Goal: Information Seeking & Learning: Check status

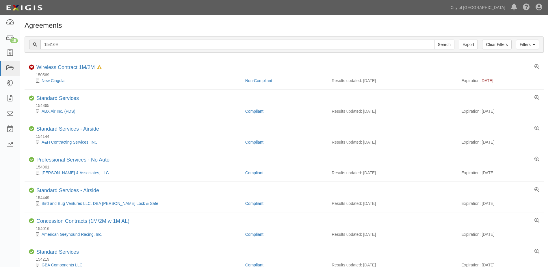
click at [0, 50] on html "Toggle navigation Dashboard 15 Inbox Parties Agreements Coverages Documents Mes…" at bounding box center [274, 150] width 548 height 300
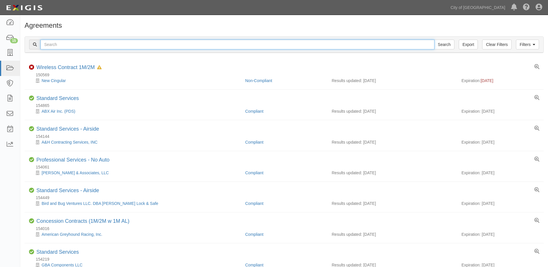
click at [194, 44] on input "text" at bounding box center [237, 45] width 394 height 10
paste input "145505-0"
type input "145505-0"
click at [434, 40] on input "Search" at bounding box center [444, 45] width 20 height 10
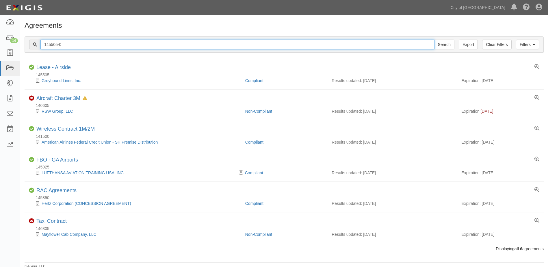
click at [139, 47] on input "145505-0" at bounding box center [237, 45] width 394 height 10
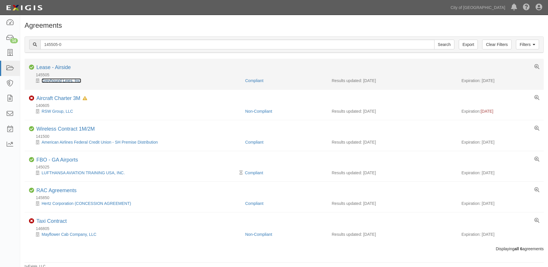
click at [66, 81] on link "Greyhound Lines, Inc." at bounding box center [62, 80] width 40 height 5
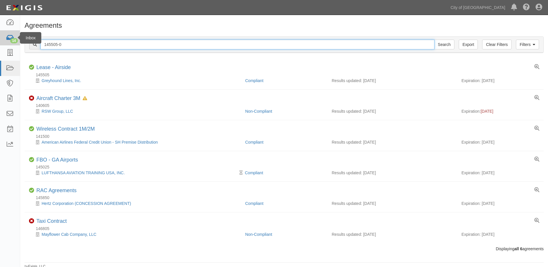
click at [19, 44] on body "Toggle navigation Dashboard 14 Inbox Parties Agreements Coverages Documents Mes…" at bounding box center [274, 134] width 548 height 269
paste input "55727"
type input "55727"
click at [434, 40] on input "Search" at bounding box center [444, 45] width 20 height 10
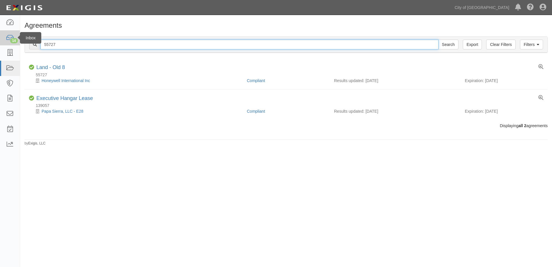
click at [13, 43] on body "Toggle navigation Dashboard 14 Inbox Parties Agreements Coverages Documents Mes…" at bounding box center [276, 129] width 552 height 258
paste input "73597-3"
type input "73597-3"
click at [439, 40] on input "Search" at bounding box center [449, 45] width 20 height 10
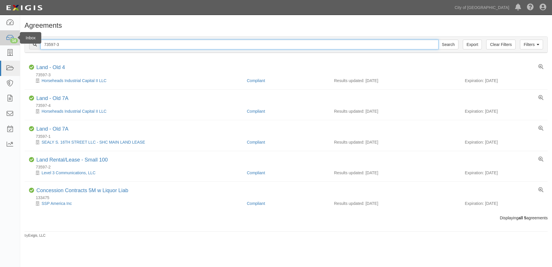
click at [0, 42] on html "Toggle navigation Dashboard 14 Inbox Parties Agreements Coverages Documents Mes…" at bounding box center [276, 129] width 552 height 258
paste input "4"
type input "73597-4"
click at [439, 40] on input "Search" at bounding box center [449, 45] width 20 height 10
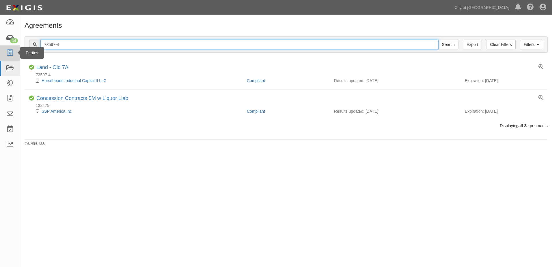
drag, startPoint x: 27, startPoint y: 45, endPoint x: 12, endPoint y: 45, distance: 15.3
click at [12, 45] on body "Toggle navigation Dashboard 14 Inbox Parties Agreements Coverages Documents Mes…" at bounding box center [276, 129] width 552 height 258
paste input "2"
type input "73597-2"
click at [439, 40] on input "Search" at bounding box center [449, 45] width 20 height 10
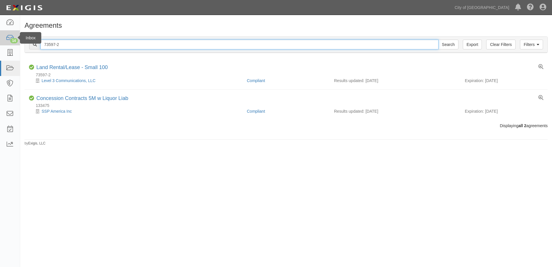
drag, startPoint x: 39, startPoint y: 45, endPoint x: 9, endPoint y: 45, distance: 30.1
click at [9, 45] on body "Toggle navigation Dashboard 14 Inbox Parties Agreements Coverages Documents Mes…" at bounding box center [276, 129] width 552 height 258
paste input "48819"
type input "48819"
click at [439, 40] on input "Search" at bounding box center [449, 45] width 20 height 10
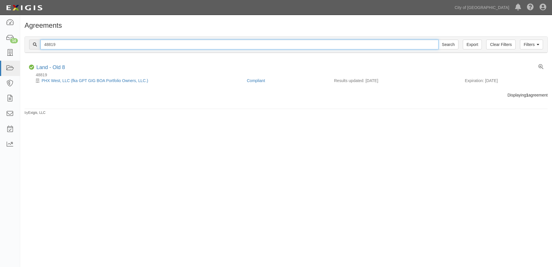
drag, startPoint x: 39, startPoint y: 46, endPoint x: 27, endPoint y: 46, distance: 11.8
click at [27, 46] on div "Filters Clear Filters Export 48819 Search Filters" at bounding box center [286, 45] width 523 height 16
paste input "76726-1"
type input "76726-1"
click at [439, 40] on input "Search" at bounding box center [449, 45] width 20 height 10
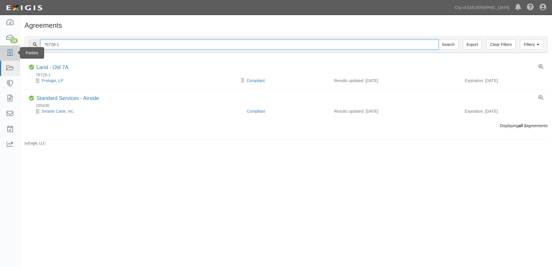
drag, startPoint x: 61, startPoint y: 46, endPoint x: 18, endPoint y: 46, distance: 42.5
click at [18, 46] on body "Toggle navigation Dashboard 14 Inbox Parties Agreements Coverages Documents Mes…" at bounding box center [276, 129] width 552 height 258
paste input "48819"
type input "48819"
click at [439, 40] on input "Search" at bounding box center [449, 45] width 20 height 10
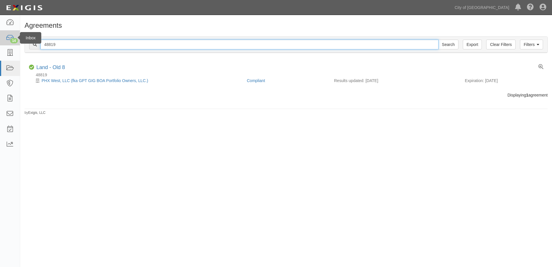
drag, startPoint x: 60, startPoint y: 44, endPoint x: 19, endPoint y: 42, distance: 40.5
click at [19, 42] on body "Toggle navigation Dashboard 14 Inbox Parties Agreements Coverages Documents Mes…" at bounding box center [276, 129] width 552 height 258
paste input "76726-2"
type input "76726-2"
click at [439, 40] on input "Search" at bounding box center [449, 45] width 20 height 10
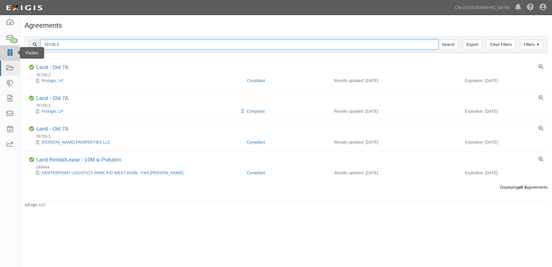
drag, startPoint x: 69, startPoint y: 45, endPoint x: 5, endPoint y: 47, distance: 64.5
click at [5, 47] on body "Toggle navigation Dashboard 14 Inbox Parties Agreements Coverages Documents Mes…" at bounding box center [276, 129] width 552 height 258
paste input "102545"
type input "102545"
click at [439, 40] on input "Search" at bounding box center [449, 45] width 20 height 10
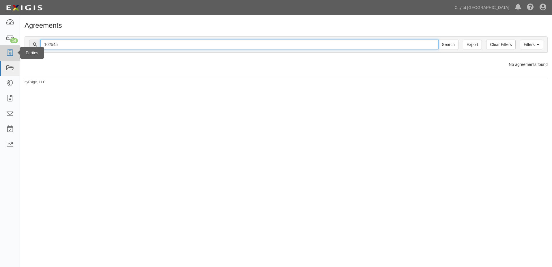
drag, startPoint x: 63, startPoint y: 45, endPoint x: 14, endPoint y: 46, distance: 48.8
click at [14, 46] on body "Toggle navigation Dashboard 14 Inbox Parties Agreements Coverages Documents Mes…" at bounding box center [276, 129] width 552 height 258
paste input "73597-1"
type input "73597-1"
click at [439, 40] on input "Search" at bounding box center [449, 45] width 20 height 10
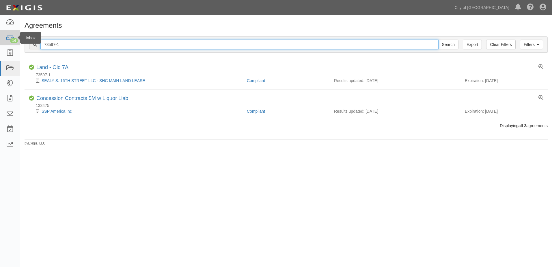
drag, startPoint x: 62, startPoint y: 45, endPoint x: 12, endPoint y: 43, distance: 50.9
click at [12, 43] on body "Toggle navigation Dashboard 14 Inbox Parties Agreements Coverages Documents Mes…" at bounding box center [276, 129] width 552 height 258
paste input "6726-3"
type input "76726-3"
click at [439, 40] on input "Search" at bounding box center [449, 45] width 20 height 10
